Goal: Information Seeking & Learning: Learn about a topic

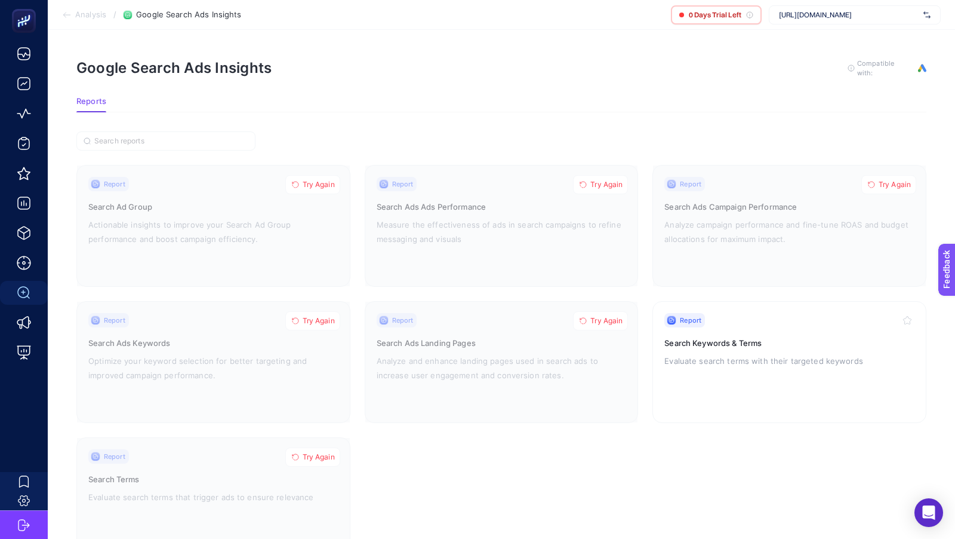
click at [847, 17] on span "[URL][DOMAIN_NAME]" at bounding box center [849, 15] width 140 height 10
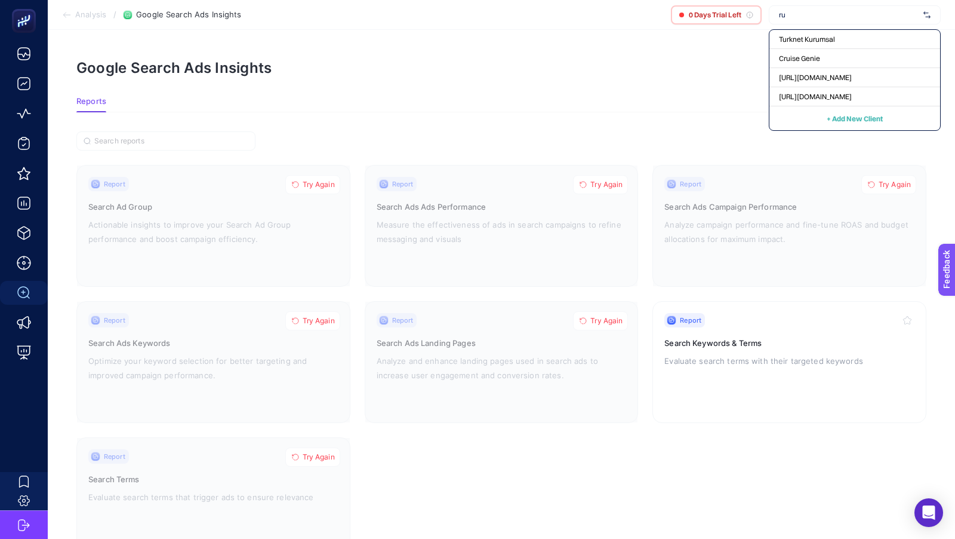
type input "rue"
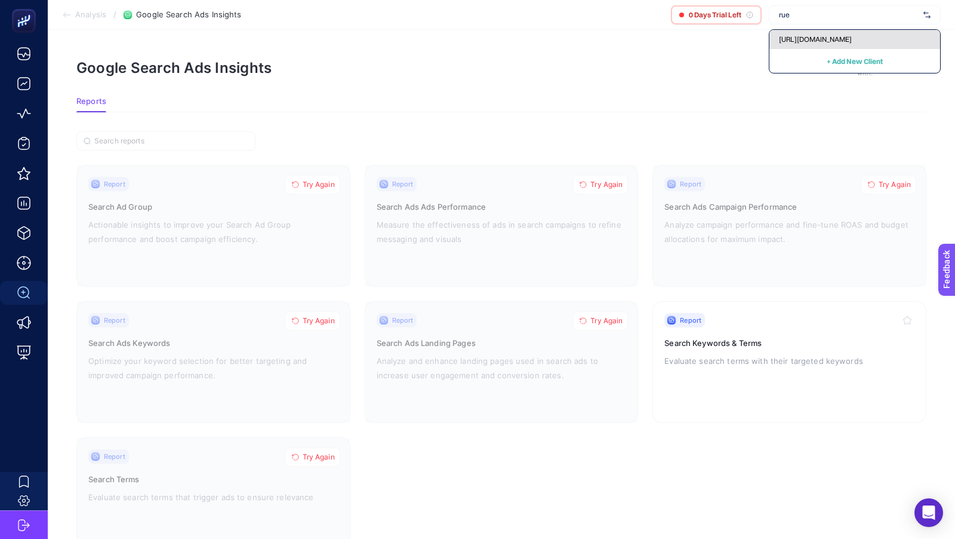
click at [852, 43] on span "[URL][DOMAIN_NAME]" at bounding box center [815, 40] width 73 height 10
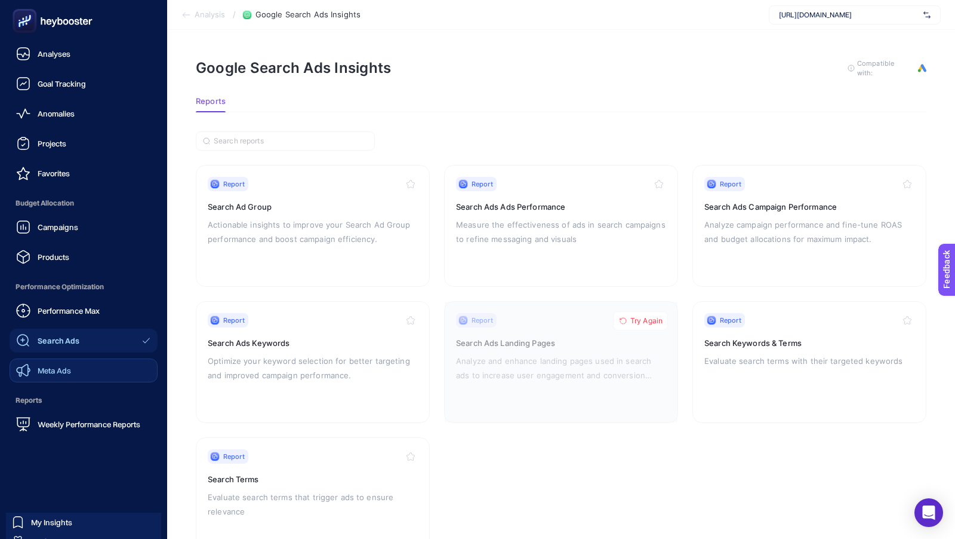
click at [67, 367] on span "Meta Ads" at bounding box center [54, 370] width 33 height 10
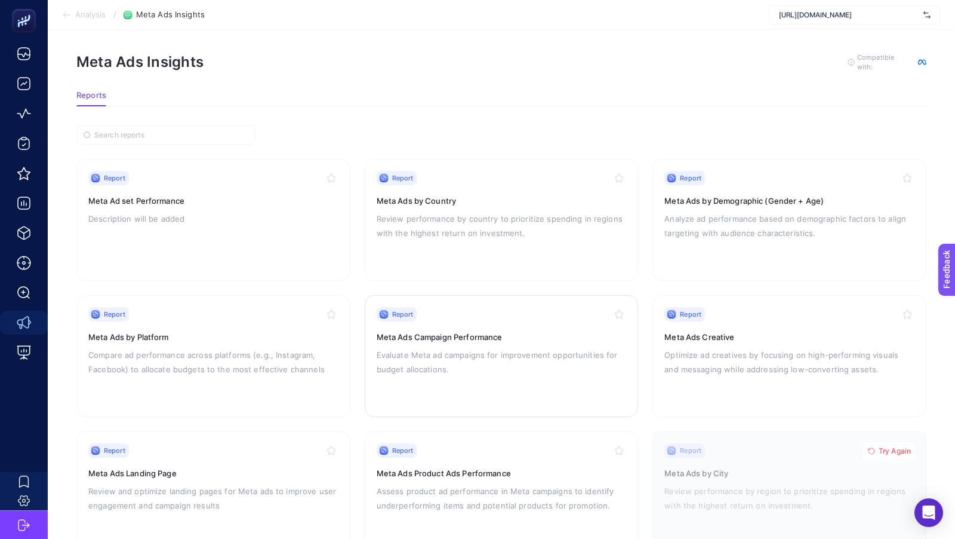
scroll to position [183, 0]
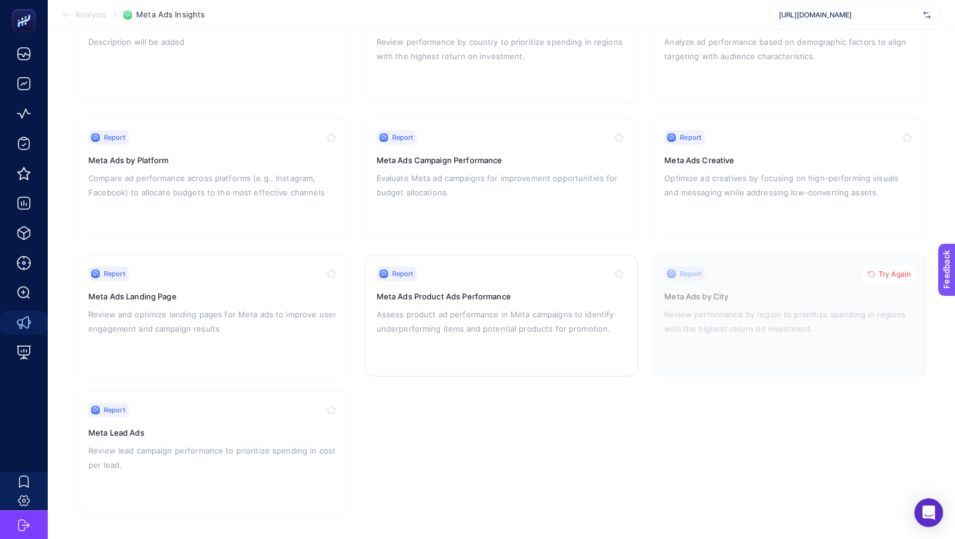
click at [439, 321] on p "Assess product ad performance in Meta campaigns to identify underperforming ite…" at bounding box center [502, 321] width 250 height 29
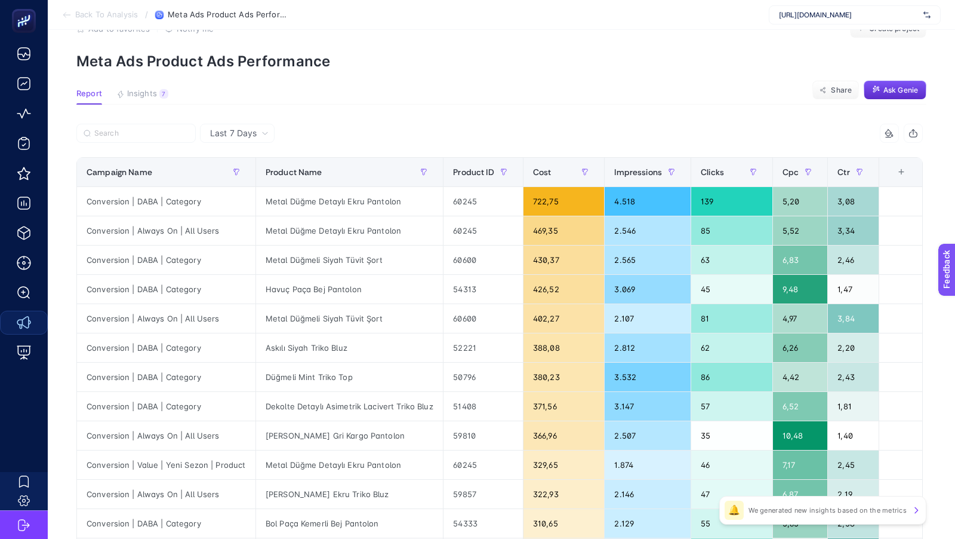
scroll to position [34, 0]
click at [147, 93] on span "Insights" at bounding box center [142, 95] width 30 height 10
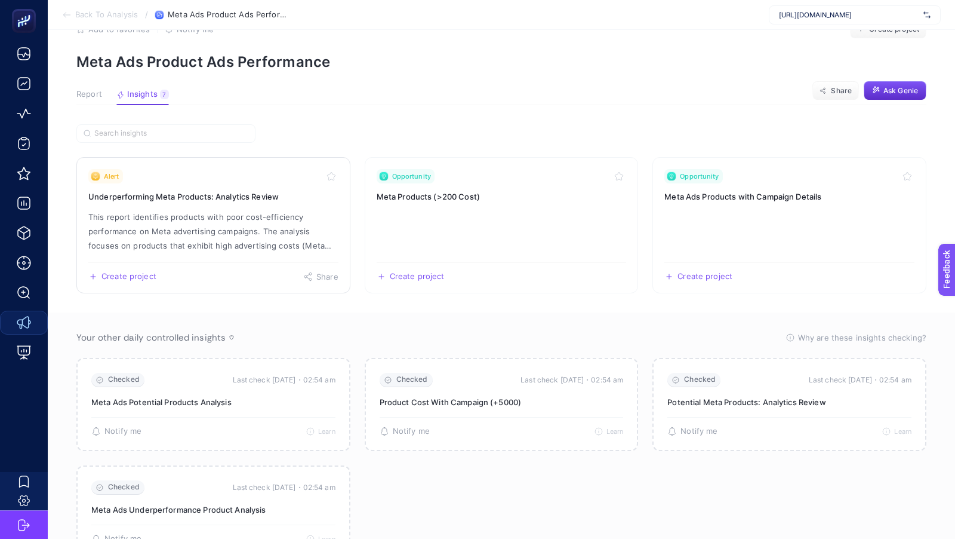
click at [200, 246] on p "This report identifies products with poor cost-efficiency performance on Meta a…" at bounding box center [213, 231] width 250 height 43
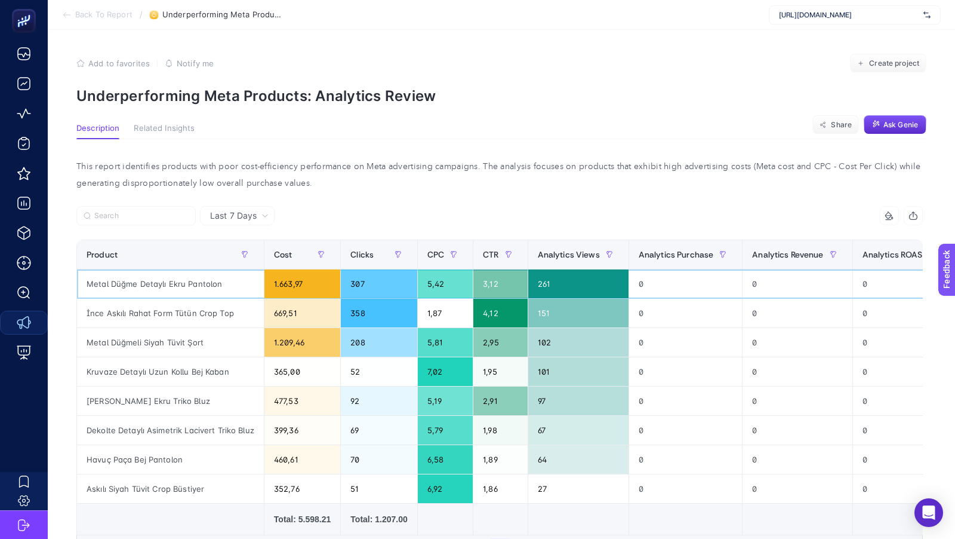
click at [146, 282] on div "Metal Düğme Detaylı Ekru Pantolon" at bounding box center [170, 283] width 187 height 29
